Goal: Find contact information: Find contact information

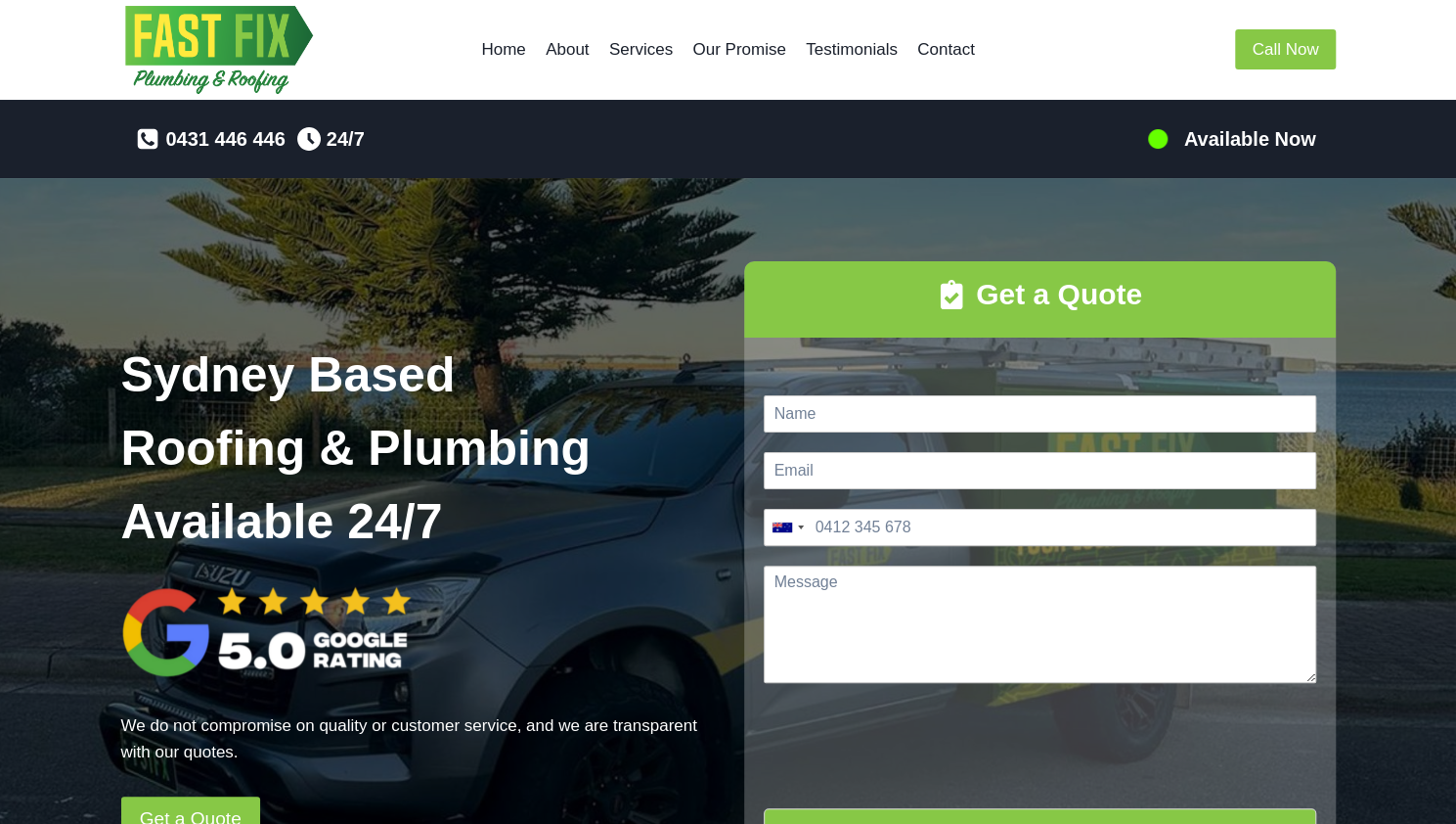
click at [500, 52] on link "Home" at bounding box center [503, 49] width 65 height 47
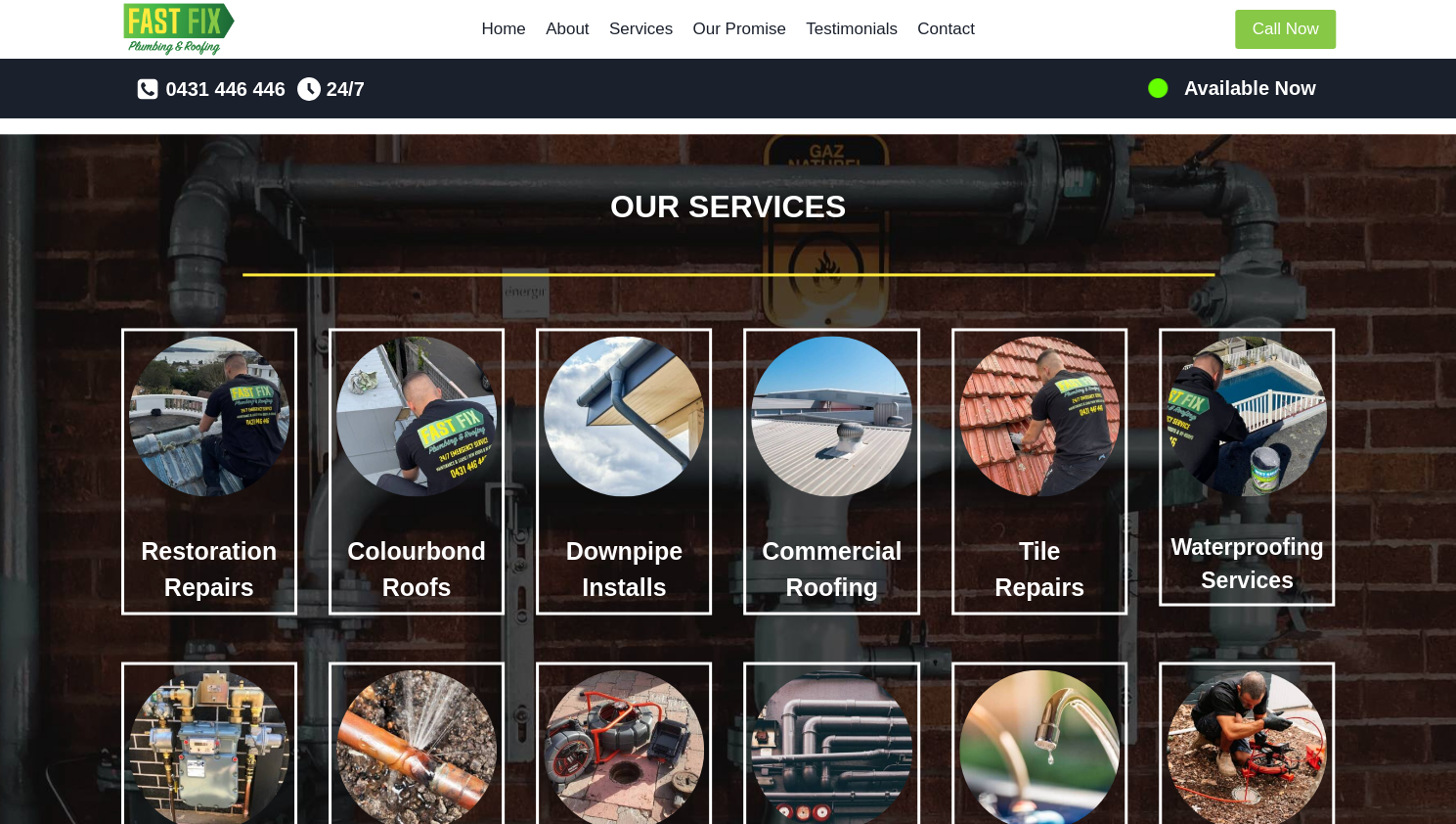
scroll to position [1565, 0]
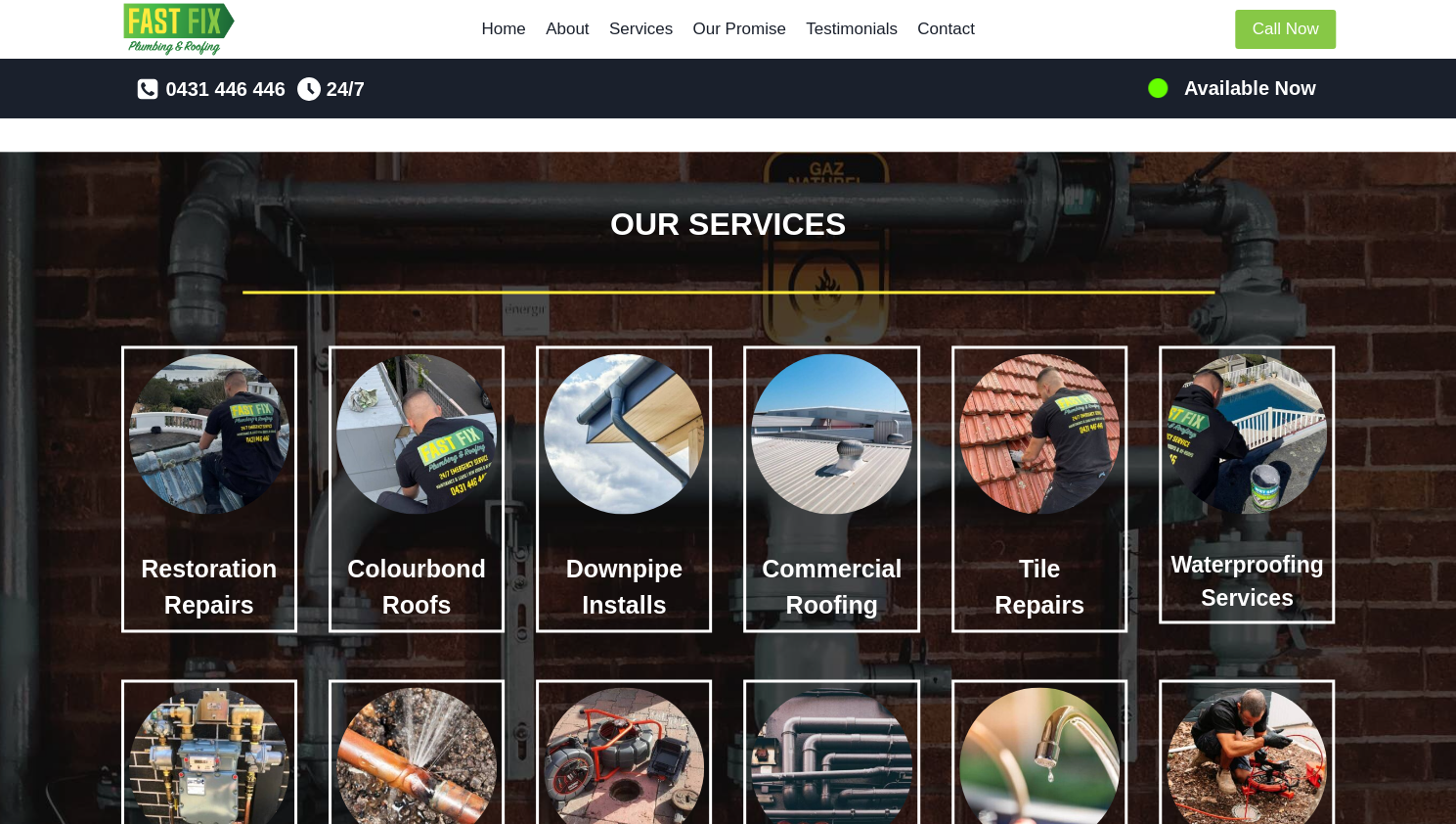
click at [1031, 487] on img at bounding box center [1040, 433] width 161 height 161
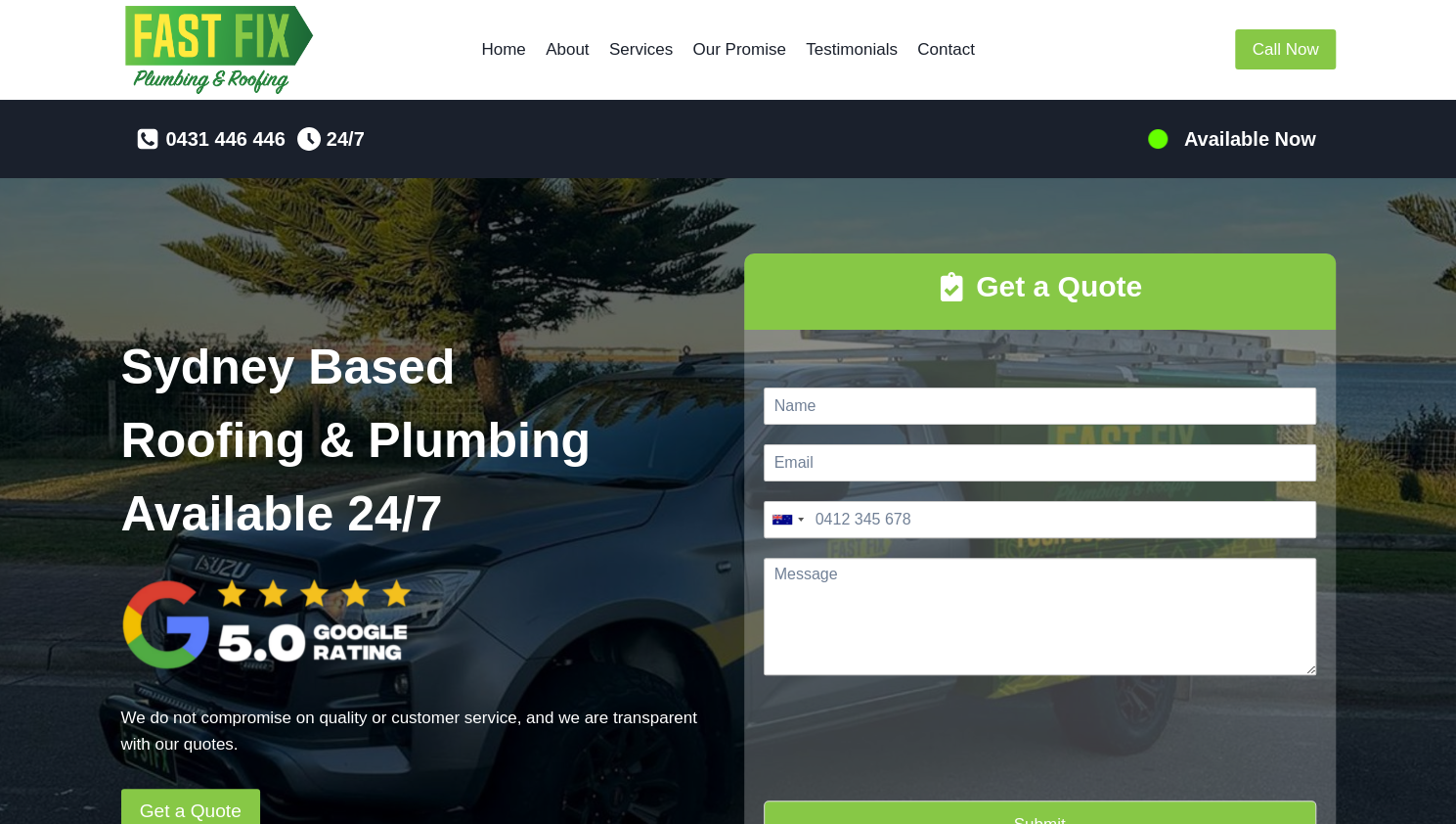
scroll to position [0, 0]
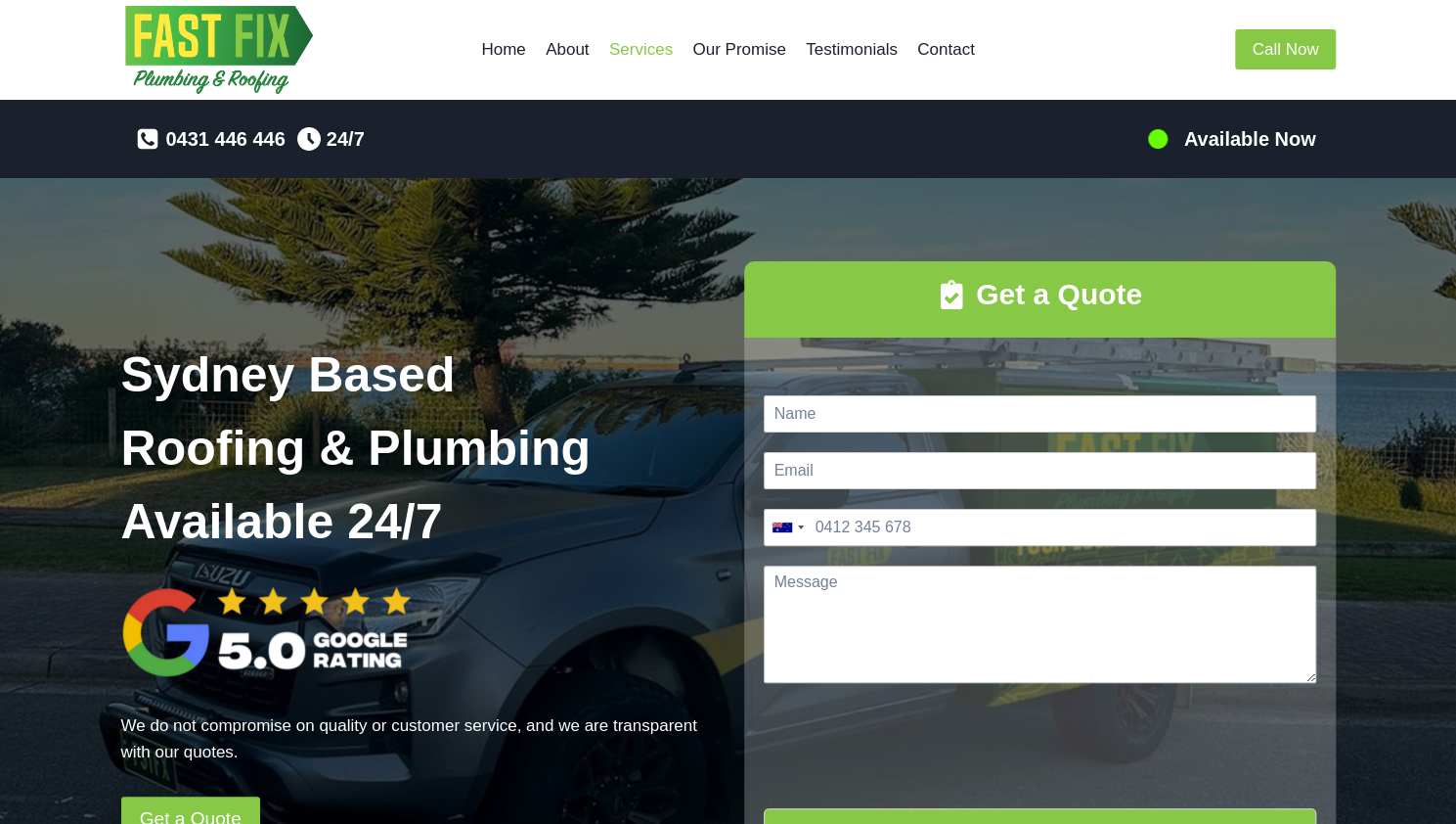
click at [638, 42] on link "Services" at bounding box center [641, 49] width 84 height 47
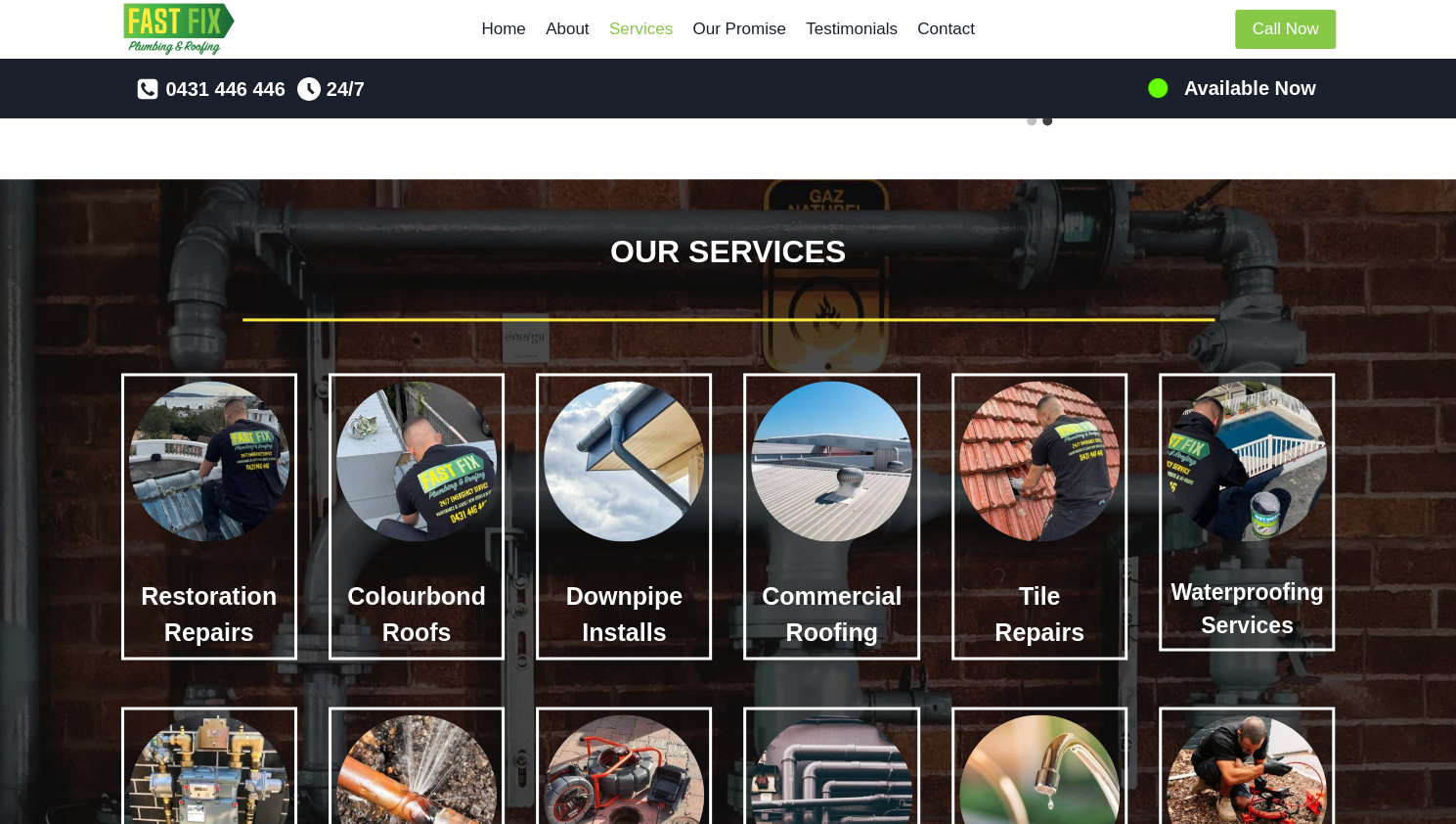
scroll to position [1538, 0]
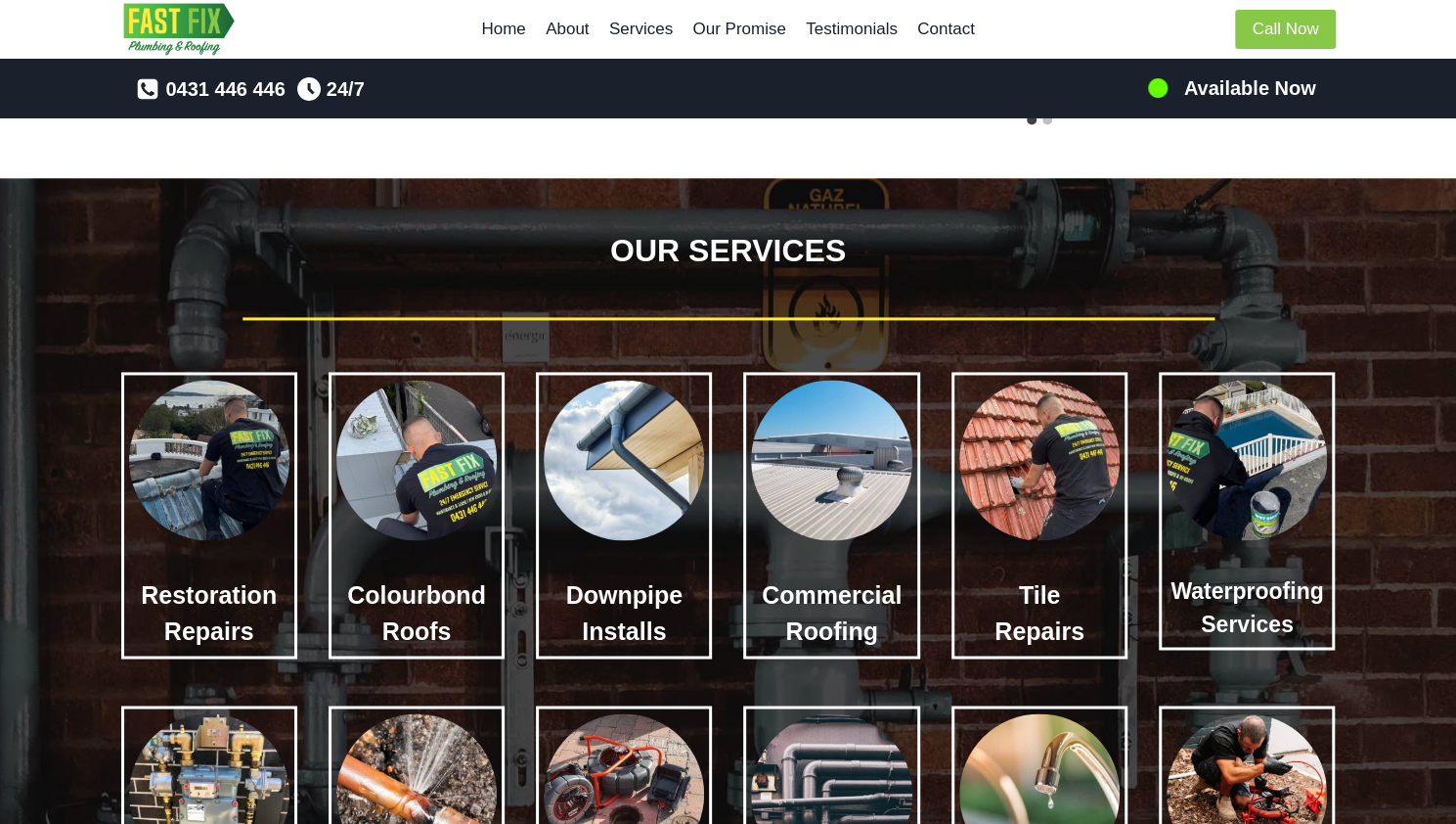
click at [1050, 627] on h3 "Tile Repairs" at bounding box center [1040, 613] width 161 height 73
click at [1035, 490] on img at bounding box center [1040, 459] width 161 height 161
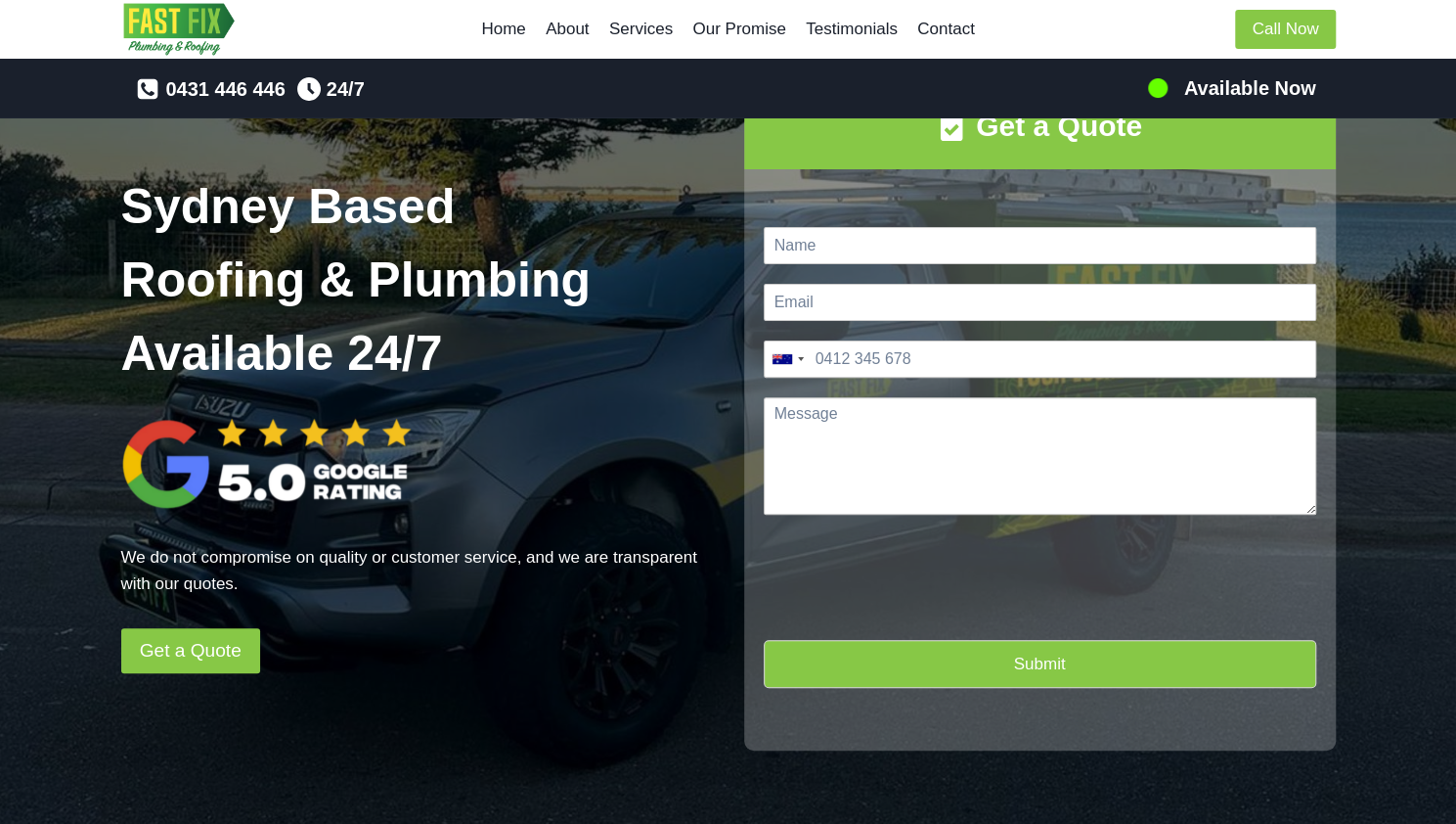
scroll to position [0, 0]
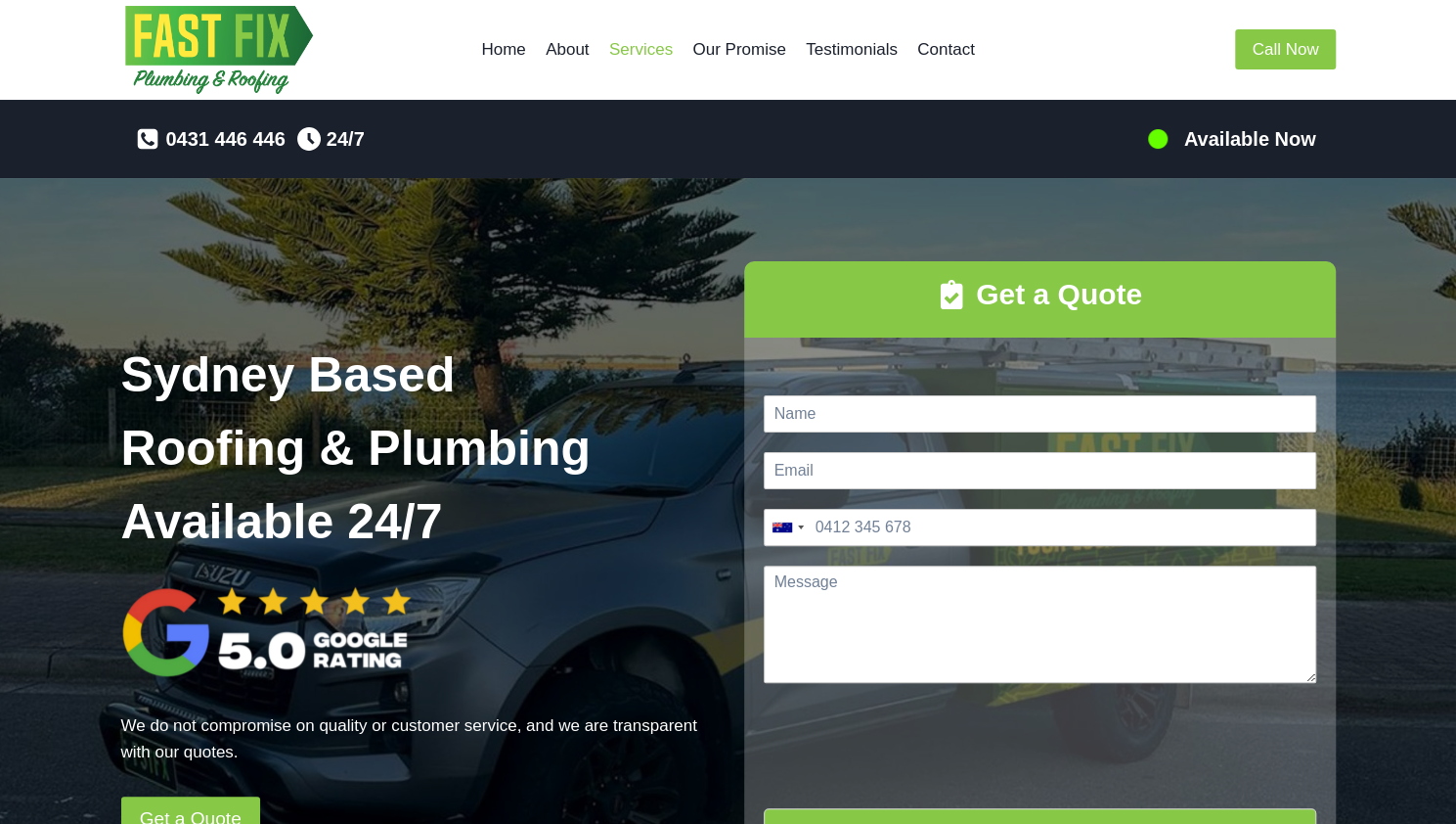
click at [628, 52] on link "Services" at bounding box center [641, 49] width 84 height 47
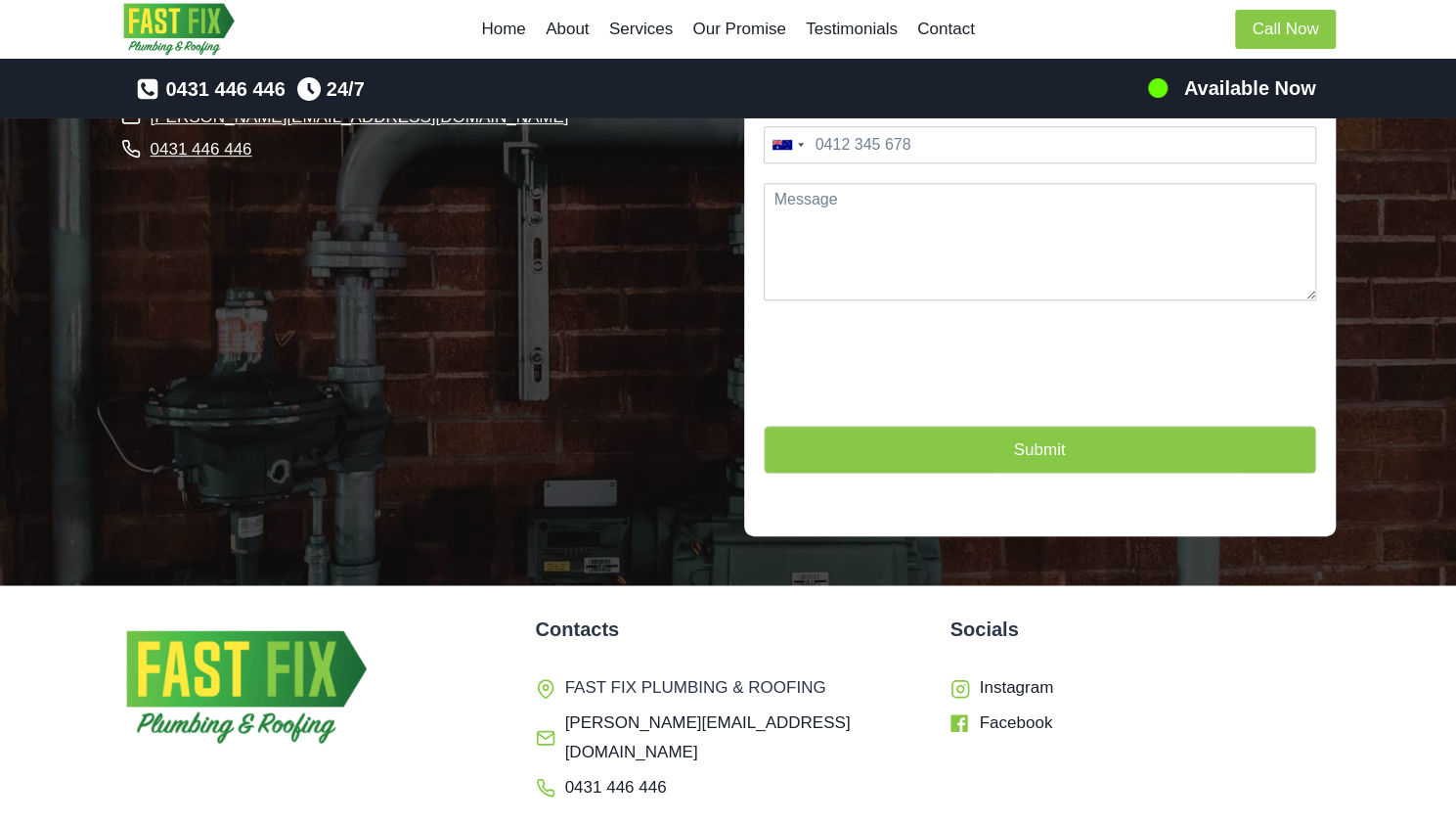
scroll to position [4964, 0]
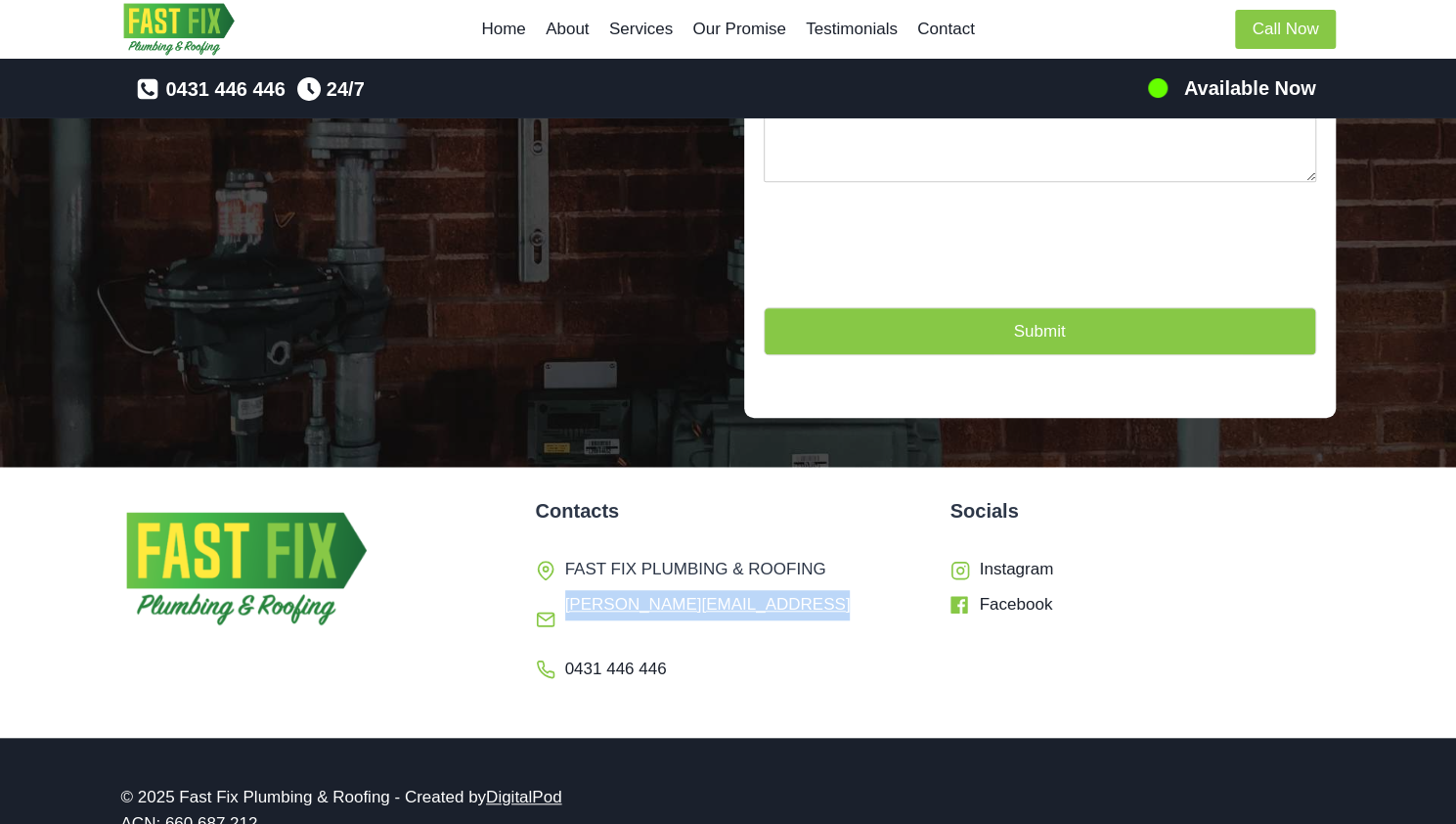
drag, startPoint x: 812, startPoint y: 583, endPoint x: 554, endPoint y: 579, distance: 258.0
click at [554, 590] on li "[PERSON_NAME][EMAIL_ADDRESS][DOMAIN_NAME]" at bounding box center [729, 620] width 385 height 60
copy span "[PERSON_NAME][EMAIL_ADDRESS][DOMAIN_NAME]"
click at [1187, 737] on div "© 2025 Fast Fix Plumbing & Roofing - Created by DigitalPod ACN: 660 687 212 ." at bounding box center [728, 809] width 1214 height 145
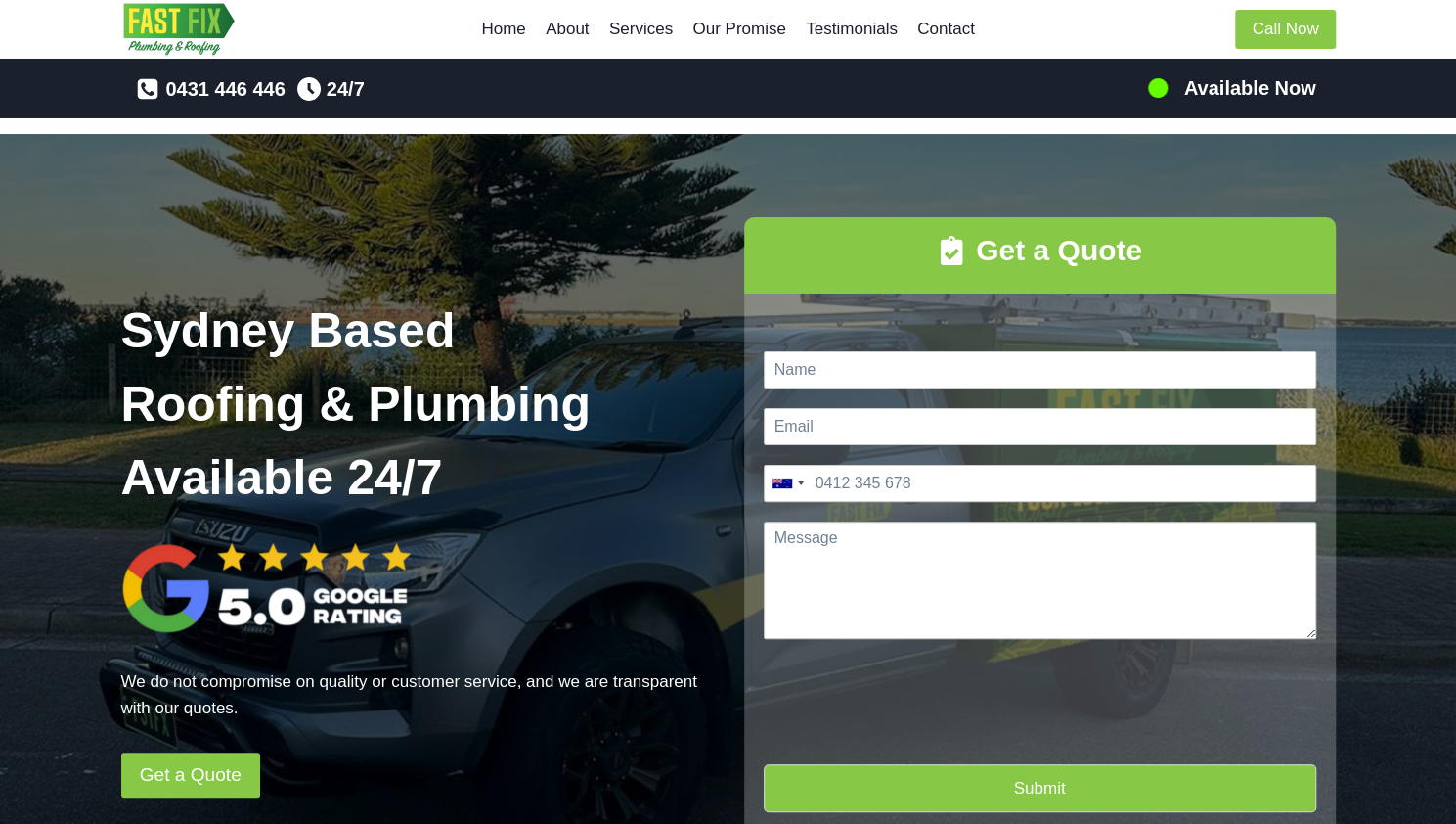
scroll to position [0, 0]
